Goal: Browse casually

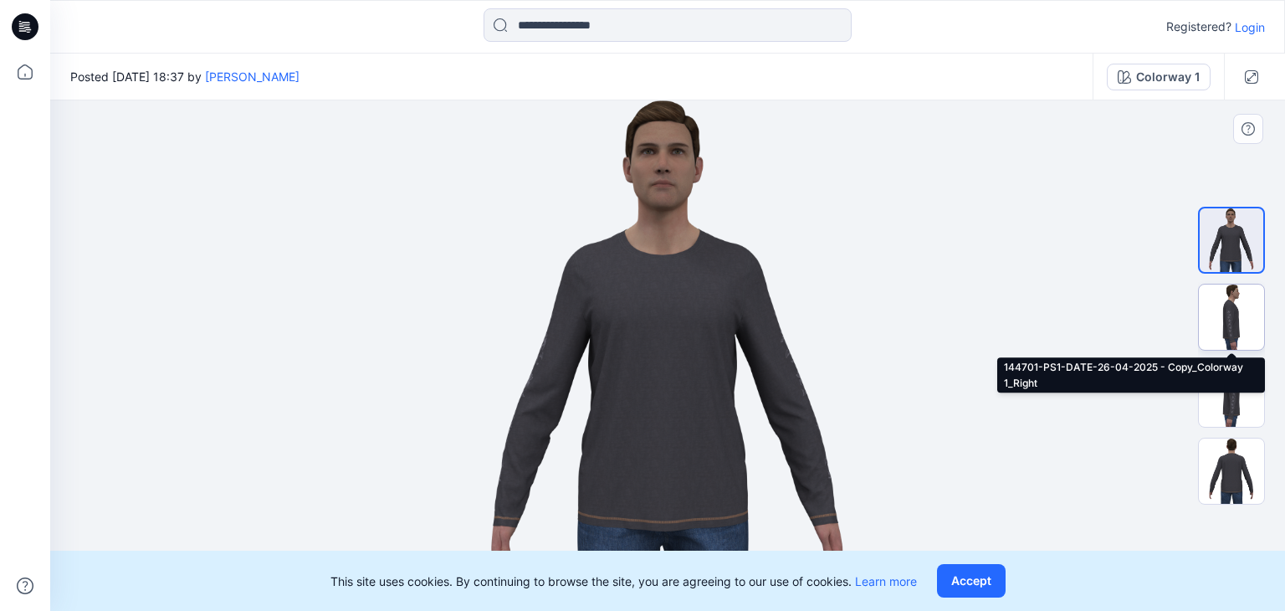
click at [1225, 318] on img at bounding box center [1231, 316] width 65 height 65
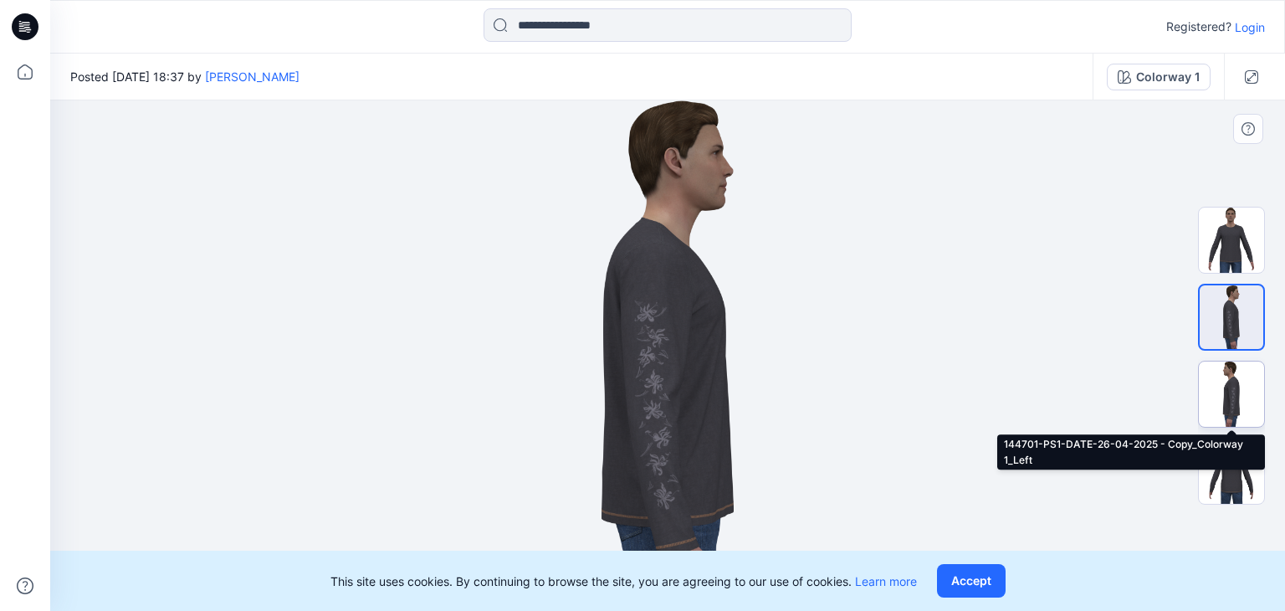
click at [1227, 380] on img at bounding box center [1231, 393] width 65 height 65
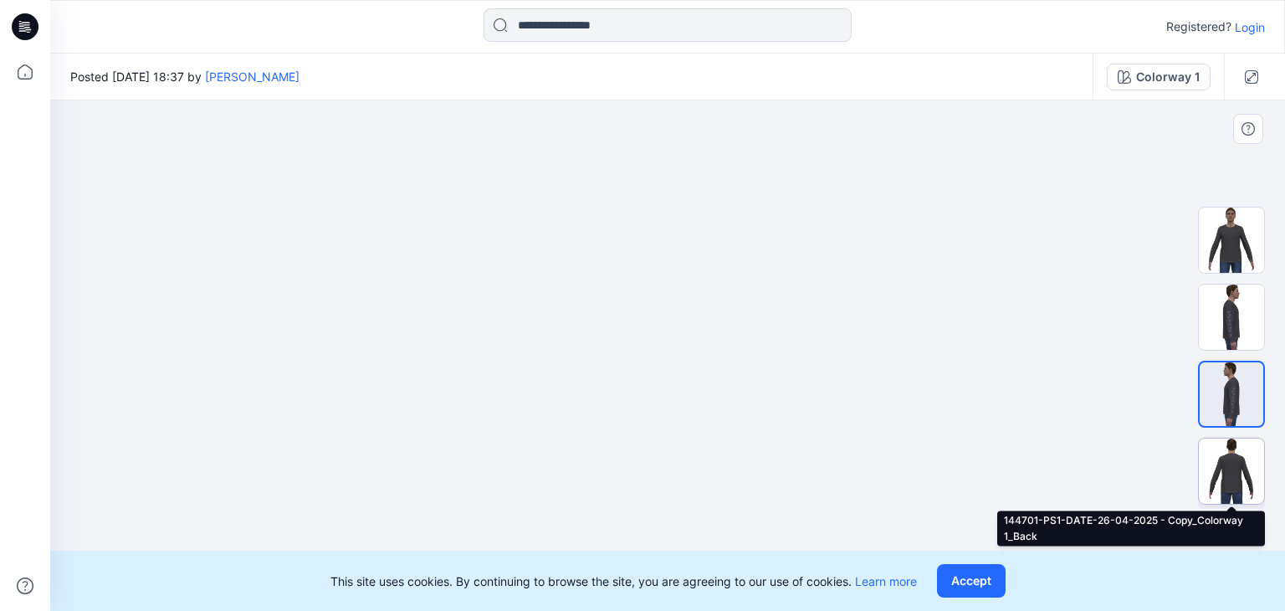
click at [1228, 453] on img at bounding box center [1231, 470] width 65 height 65
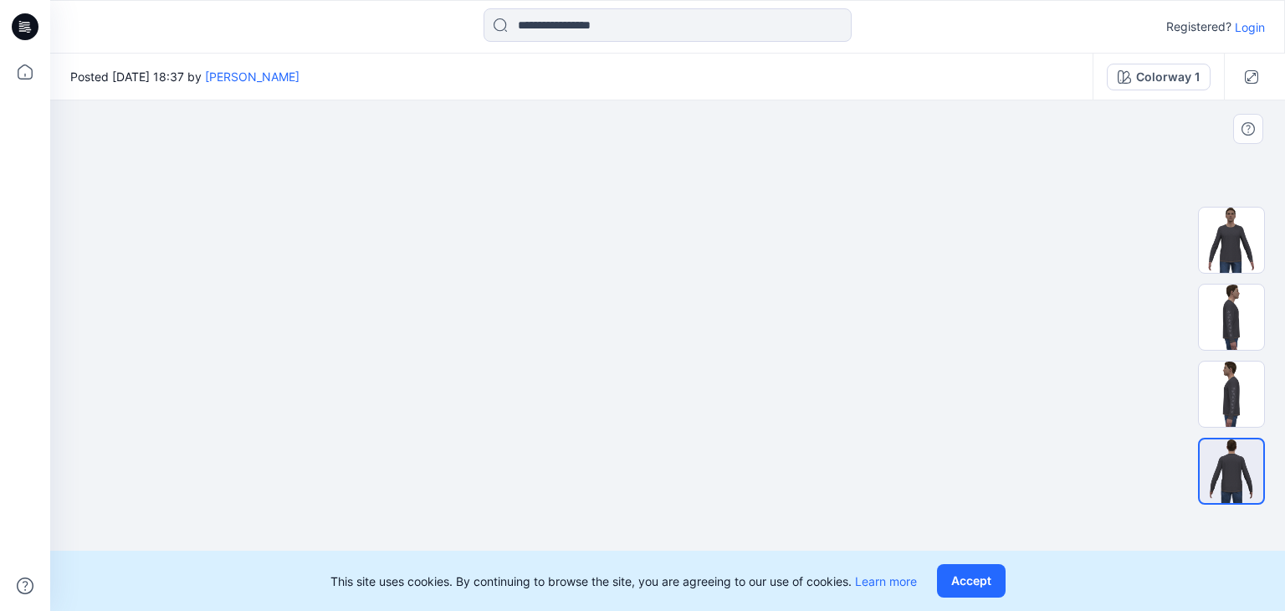
click at [1028, 319] on div at bounding box center [667, 355] width 1235 height 510
click at [1225, 232] on img at bounding box center [1231, 240] width 65 height 65
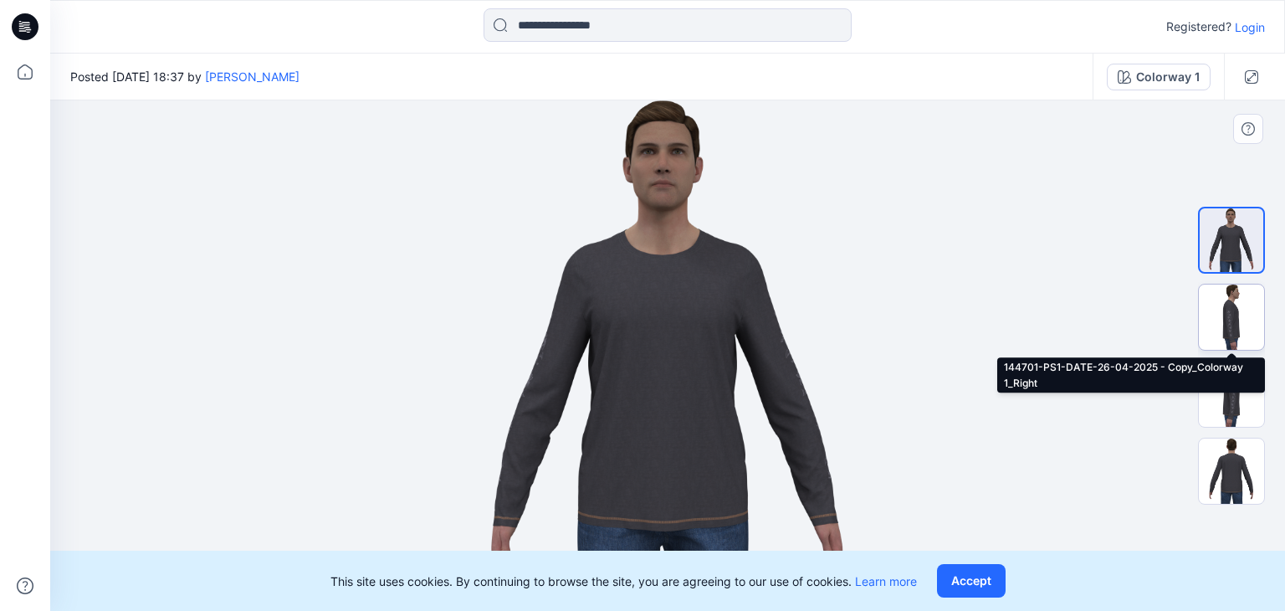
click at [1238, 300] on img at bounding box center [1231, 316] width 65 height 65
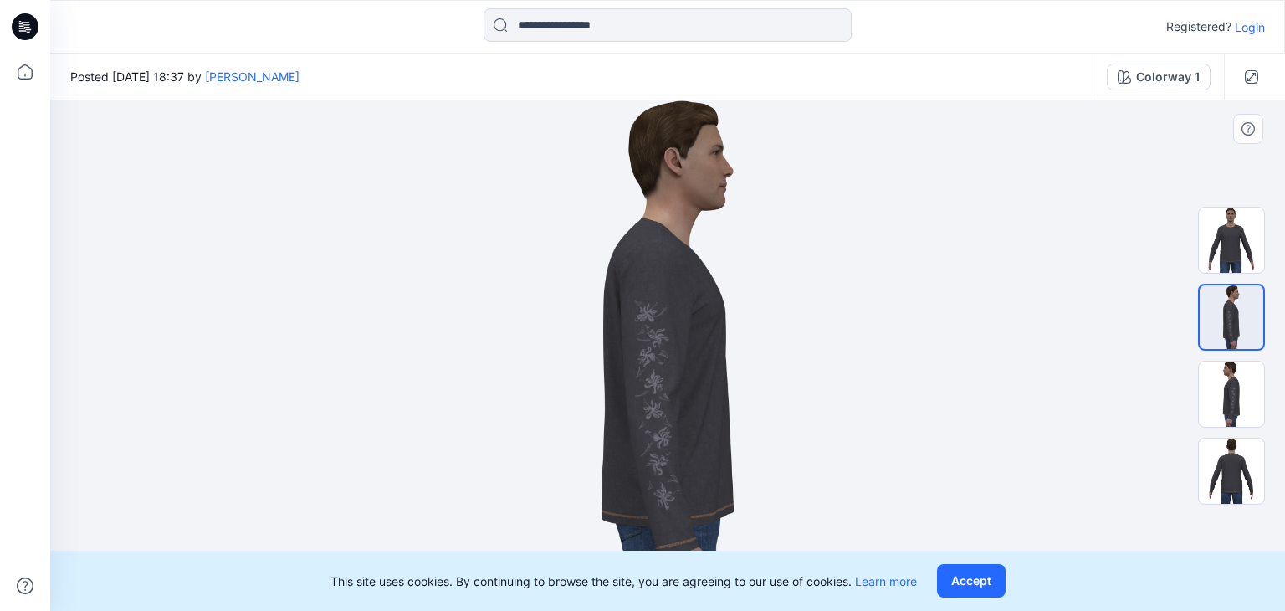
click at [844, 251] on div at bounding box center [667, 355] width 1235 height 510
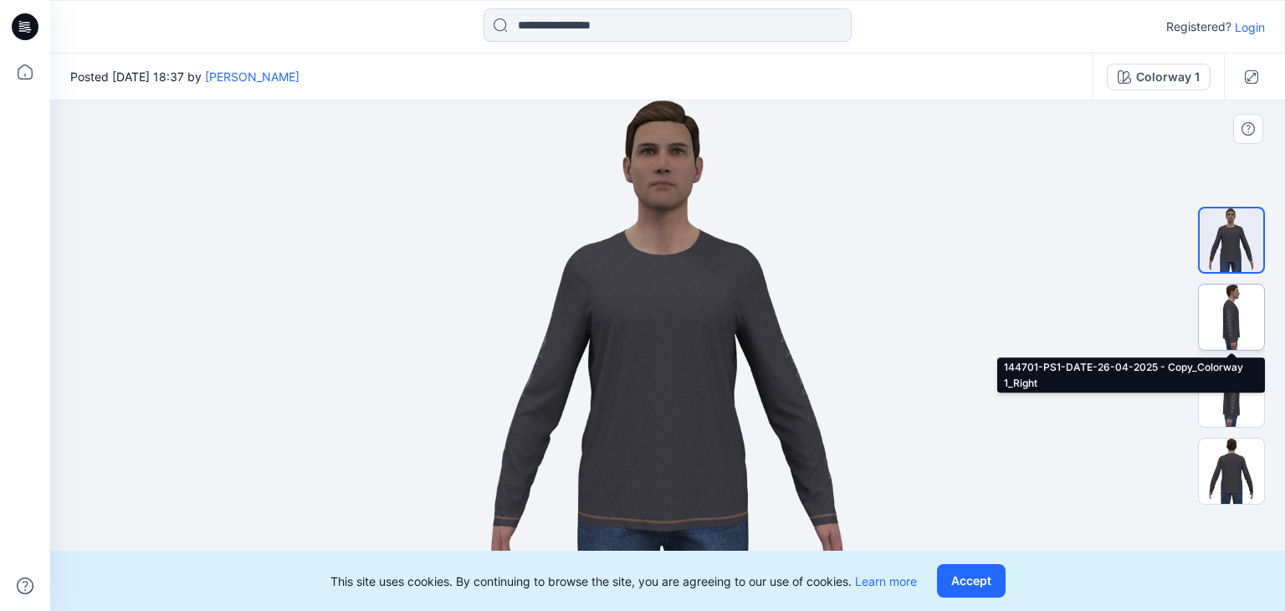
click at [1225, 314] on img at bounding box center [1231, 316] width 65 height 65
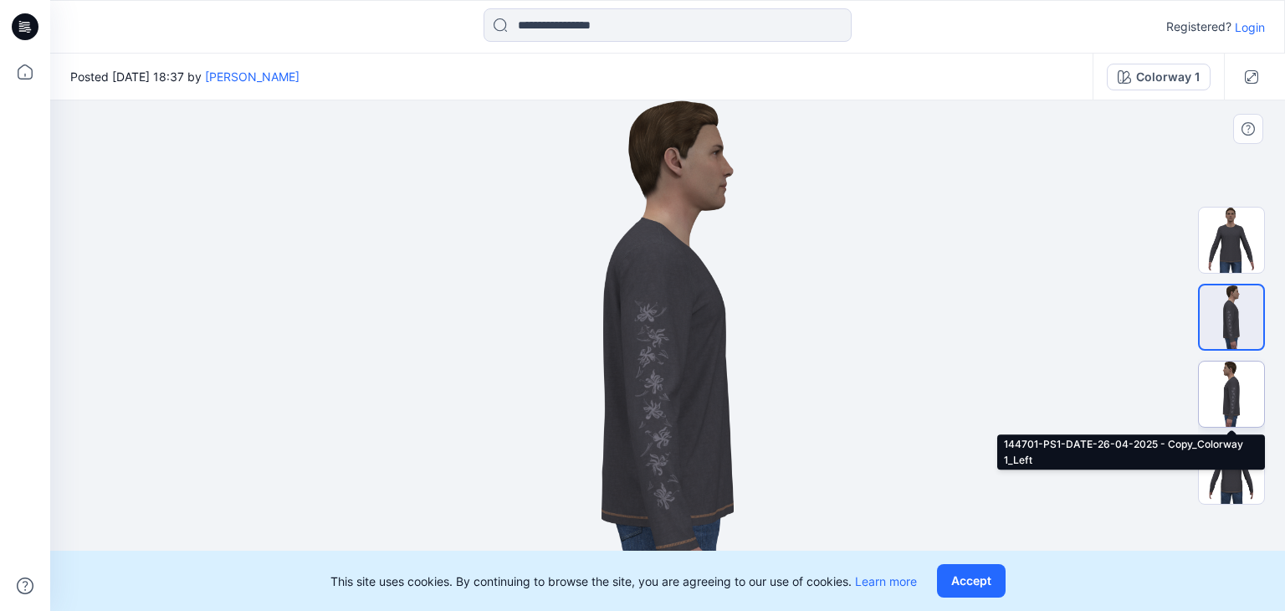
click at [1225, 382] on img at bounding box center [1231, 393] width 65 height 65
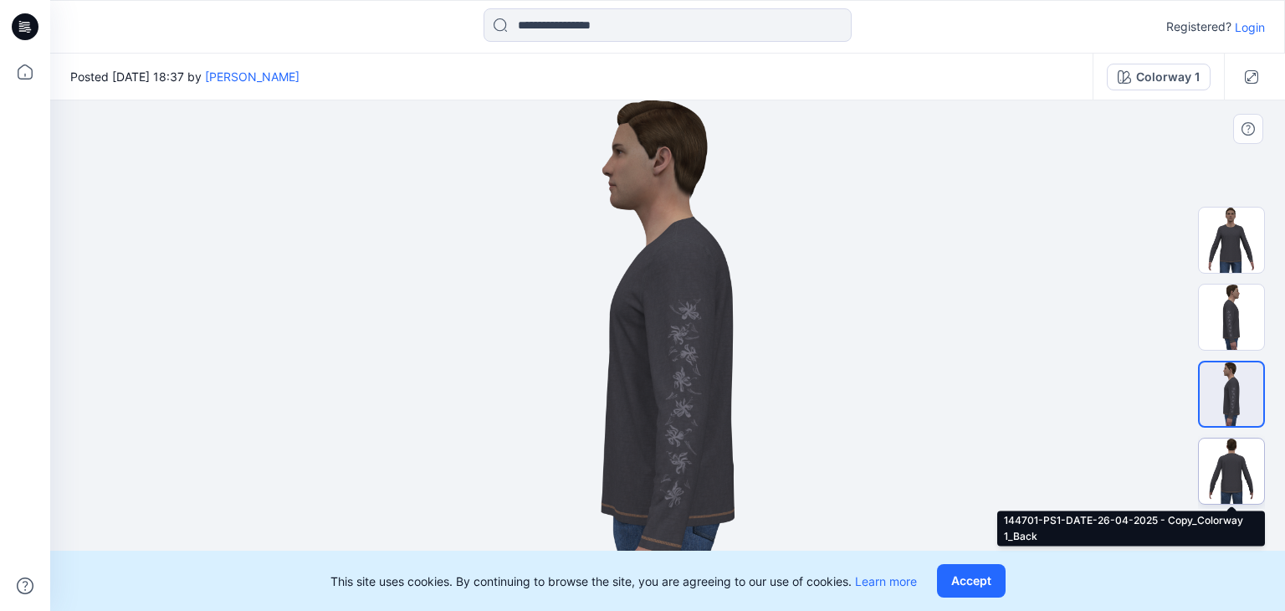
click at [1235, 456] on img at bounding box center [1231, 470] width 65 height 65
